Goal: Information Seeking & Learning: Learn about a topic

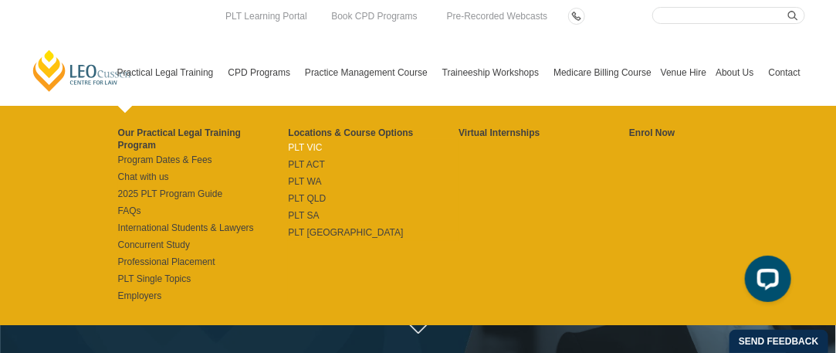
click at [316, 147] on link "PLT VIC" at bounding box center [373, 147] width 171 height 12
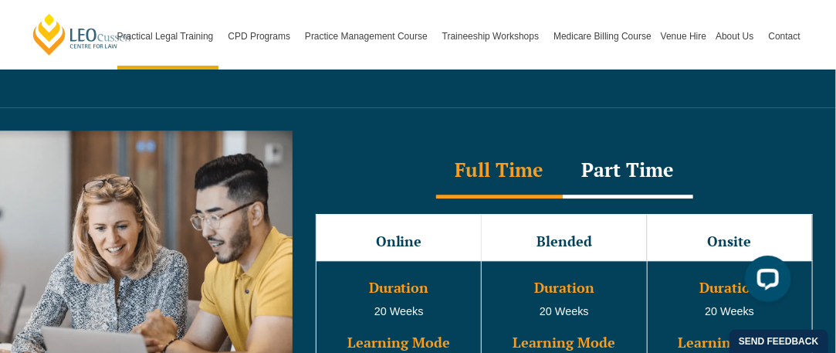
scroll to position [1422, 0]
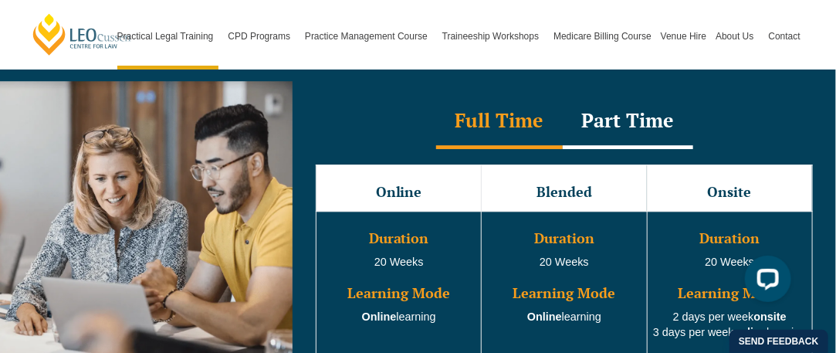
click at [649, 95] on div "Part Time" at bounding box center [628, 122] width 130 height 54
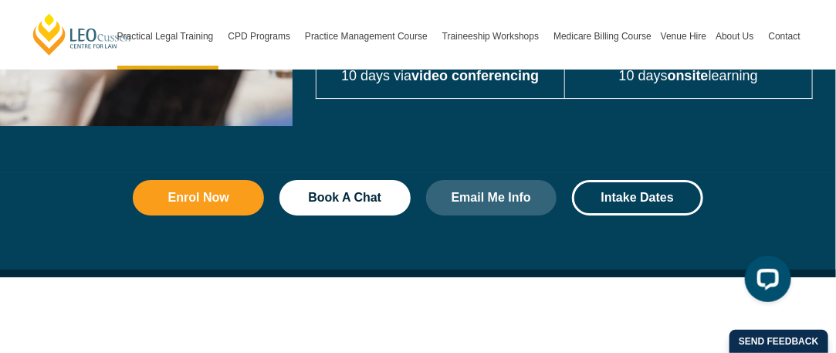
scroll to position [1687, 0]
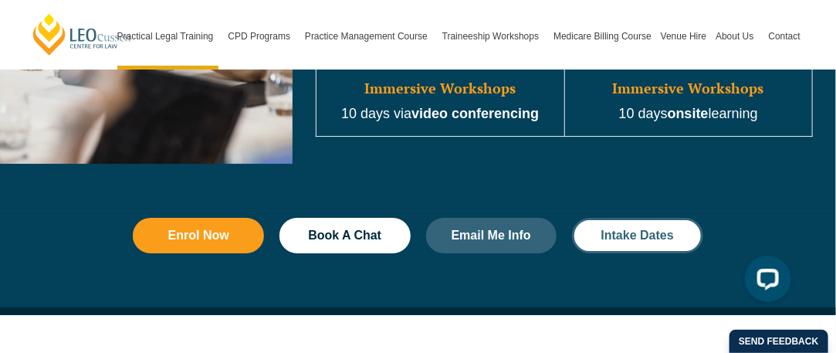
click at [622, 218] on link "Intake Dates" at bounding box center [637, 236] width 131 height 36
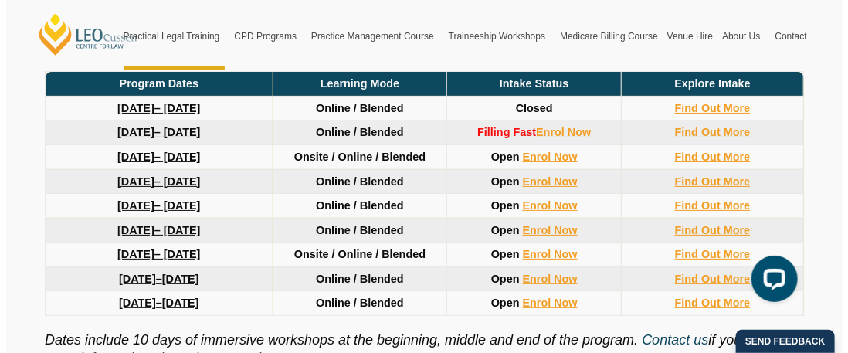
scroll to position [2202, 0]
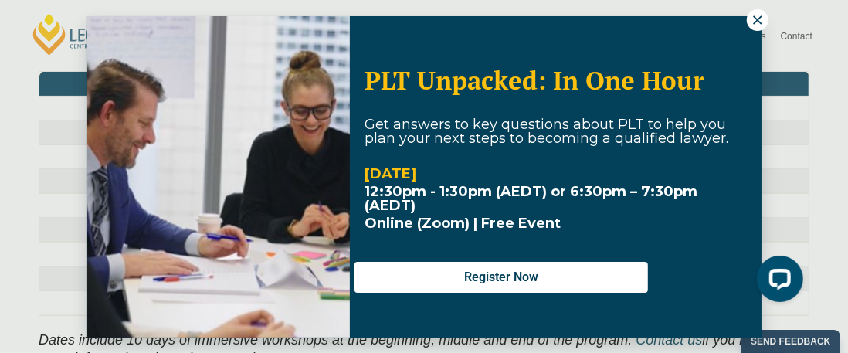
click at [758, 12] on button at bounding box center [757, 20] width 22 height 22
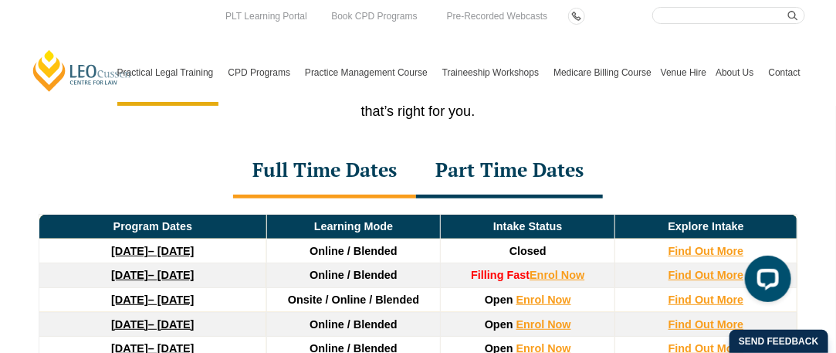
scroll to position [2032, 0]
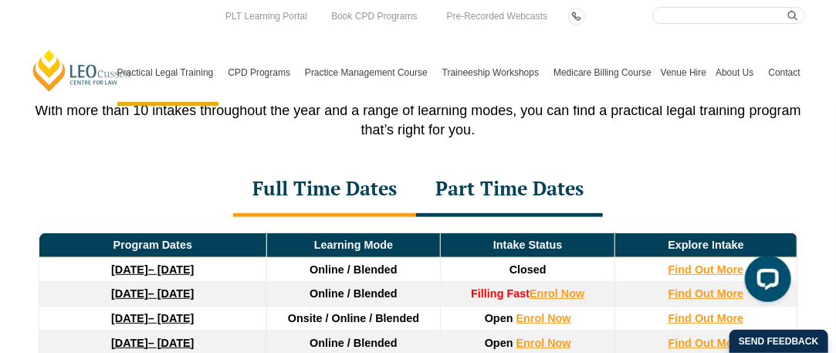
click at [534, 181] on div "Part Time Dates" at bounding box center [509, 190] width 187 height 54
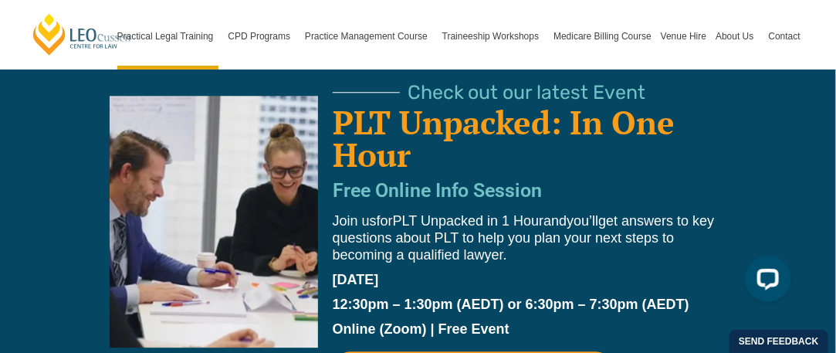
scroll to position [3250, 0]
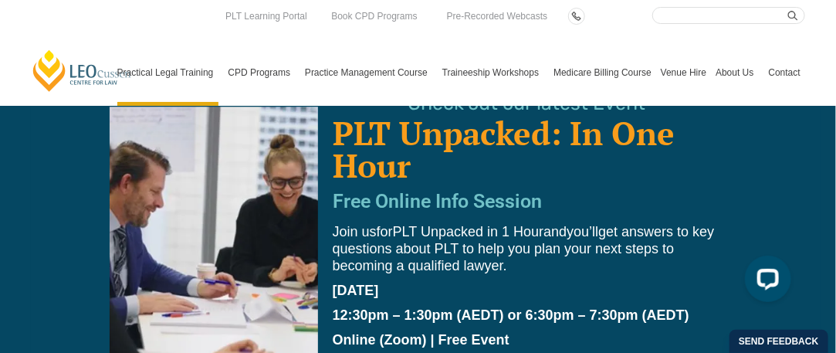
click at [776, 69] on link "Contact" at bounding box center [784, 72] width 41 height 66
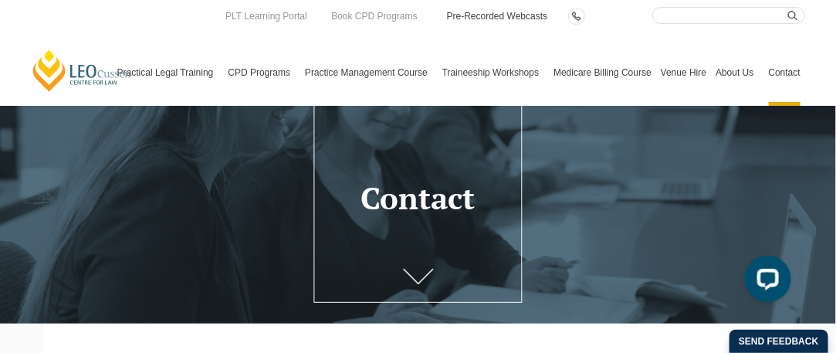
click at [479, 13] on link "Pre-Recorded Webcasts" at bounding box center [497, 16] width 104 height 17
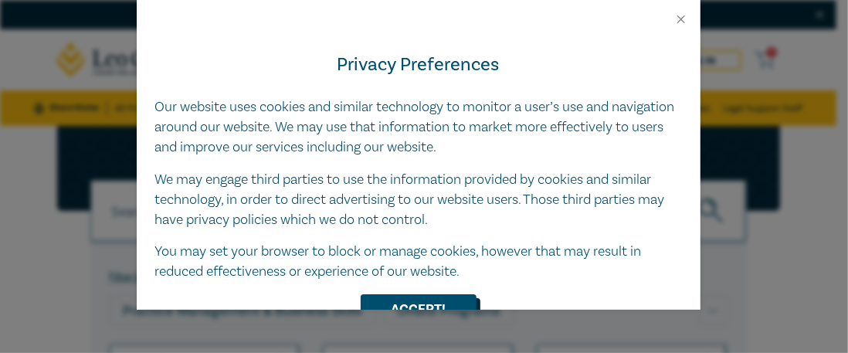
click at [415, 300] on button "Accept!" at bounding box center [418, 308] width 116 height 29
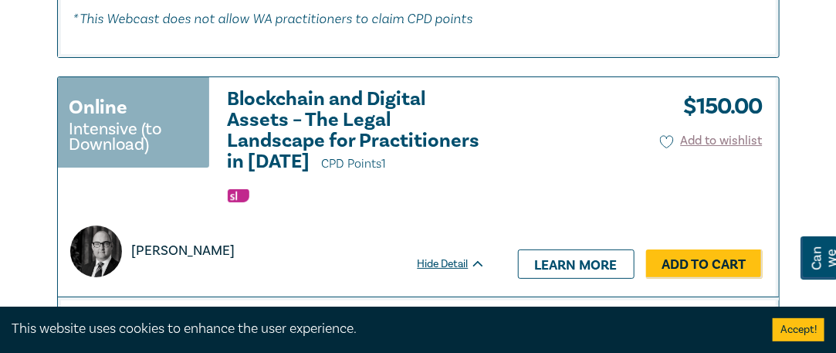
scroll to position [1919, 0]
